Goal: Transaction & Acquisition: Purchase product/service

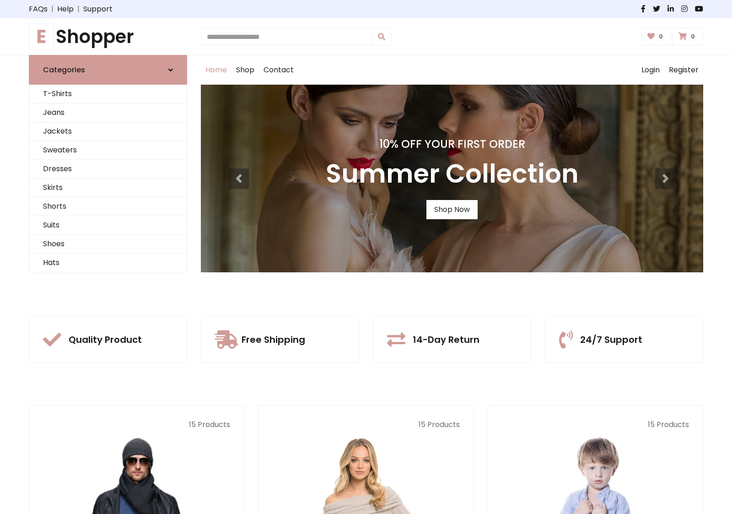
click at [366, 257] on div "10% Off Your First Order Summer Collection Shop Now" at bounding box center [452, 179] width 503 height 188
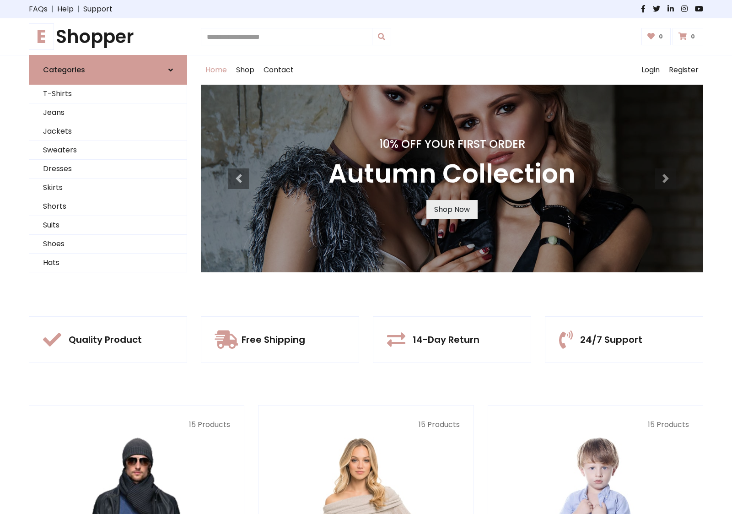
click at [452, 209] on link "Shop Now" at bounding box center [452, 209] width 51 height 19
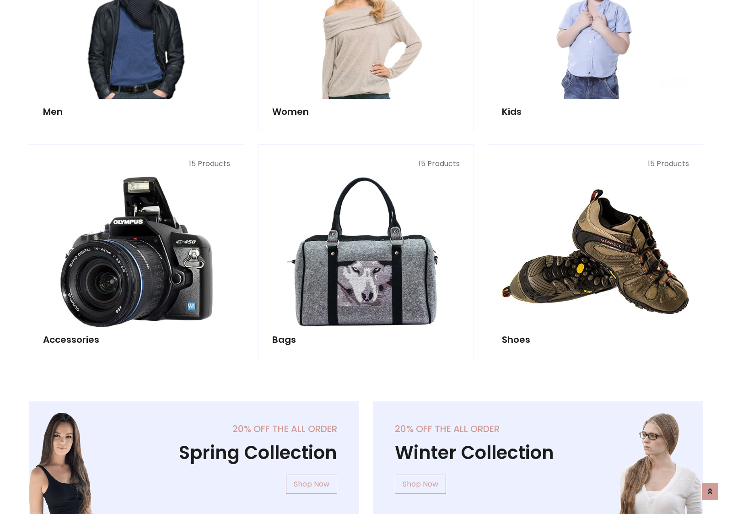
scroll to position [913, 0]
